Goal: Information Seeking & Learning: Learn about a topic

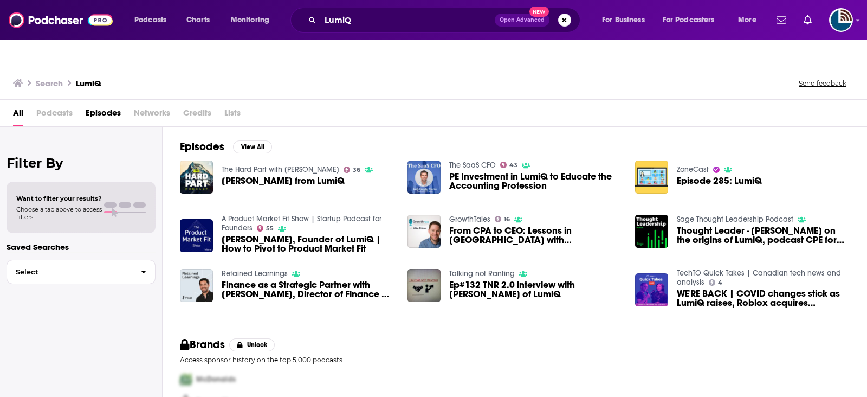
click at [54, 104] on span "Podcasts" at bounding box center [54, 115] width 36 height 22
